Goal: Task Accomplishment & Management: Complete application form

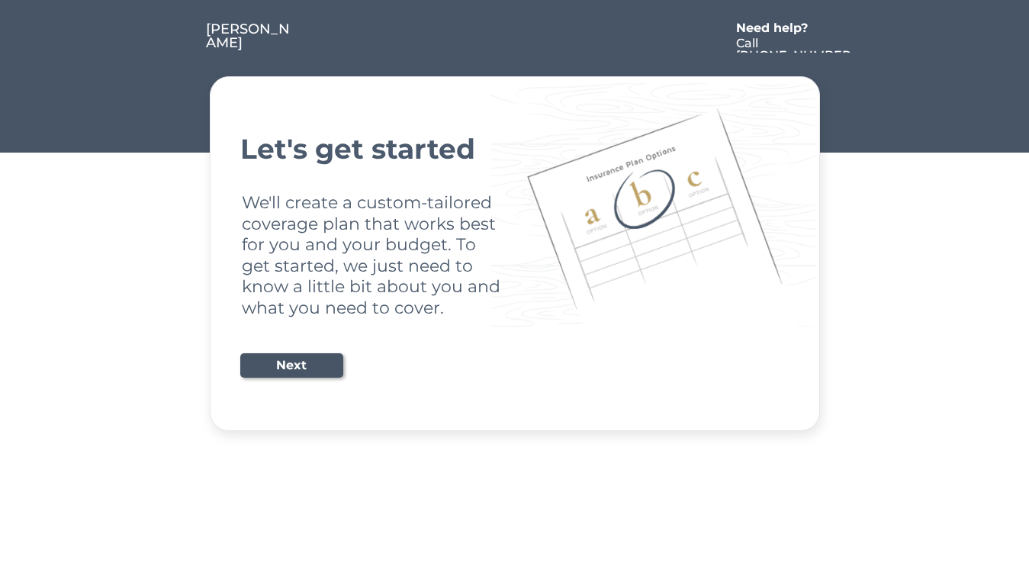
click at [514, 293] on div "Let's get started We'll create a custom-tailored coverage plan that works best …" at bounding box center [514, 253] width 549 height 317
click at [514, 216] on div "Let's get started We'll create a custom-tailored coverage plan that works best …" at bounding box center [514, 253] width 549 height 317
click at [515, 27] on div at bounding box center [511, 37] width 435 height 31
click at [515, 37] on div at bounding box center [511, 37] width 435 height 31
click at [177, 37] on div at bounding box center [177, 37] width 57 height 31
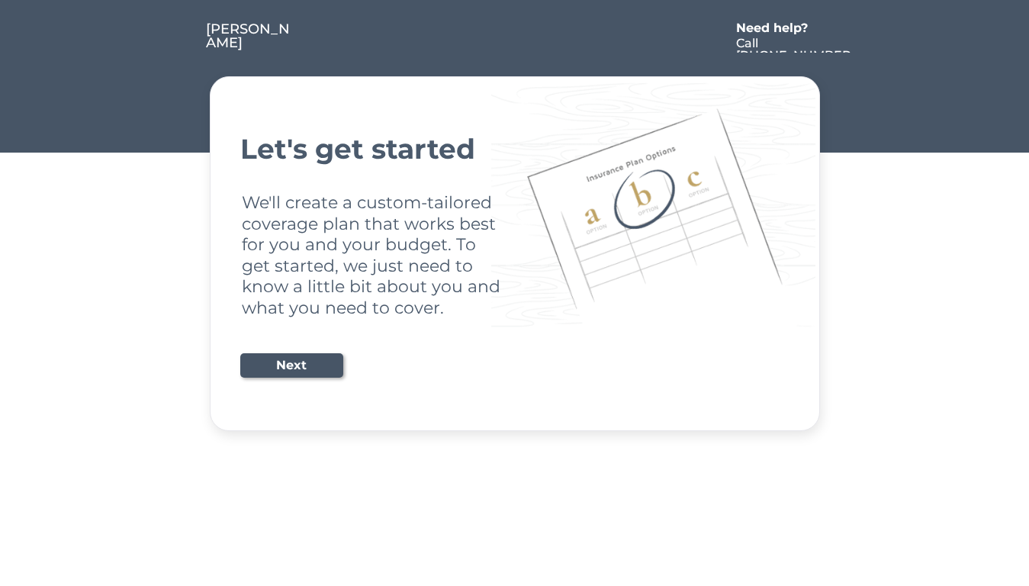
click at [511, 37] on div at bounding box center [511, 37] width 435 height 31
click at [780, 30] on div "Need help?" at bounding box center [780, 28] width 88 height 12
click at [867, 37] on div at bounding box center [867, 37] width 27 height 31
click at [180, 53] on div at bounding box center [180, 53] width 8 height 8
click at [515, 253] on div "Let's get started We'll create a custom-tailored coverage plan that works best …" at bounding box center [514, 253] width 549 height 317
